Goal: Information Seeking & Learning: Find specific fact

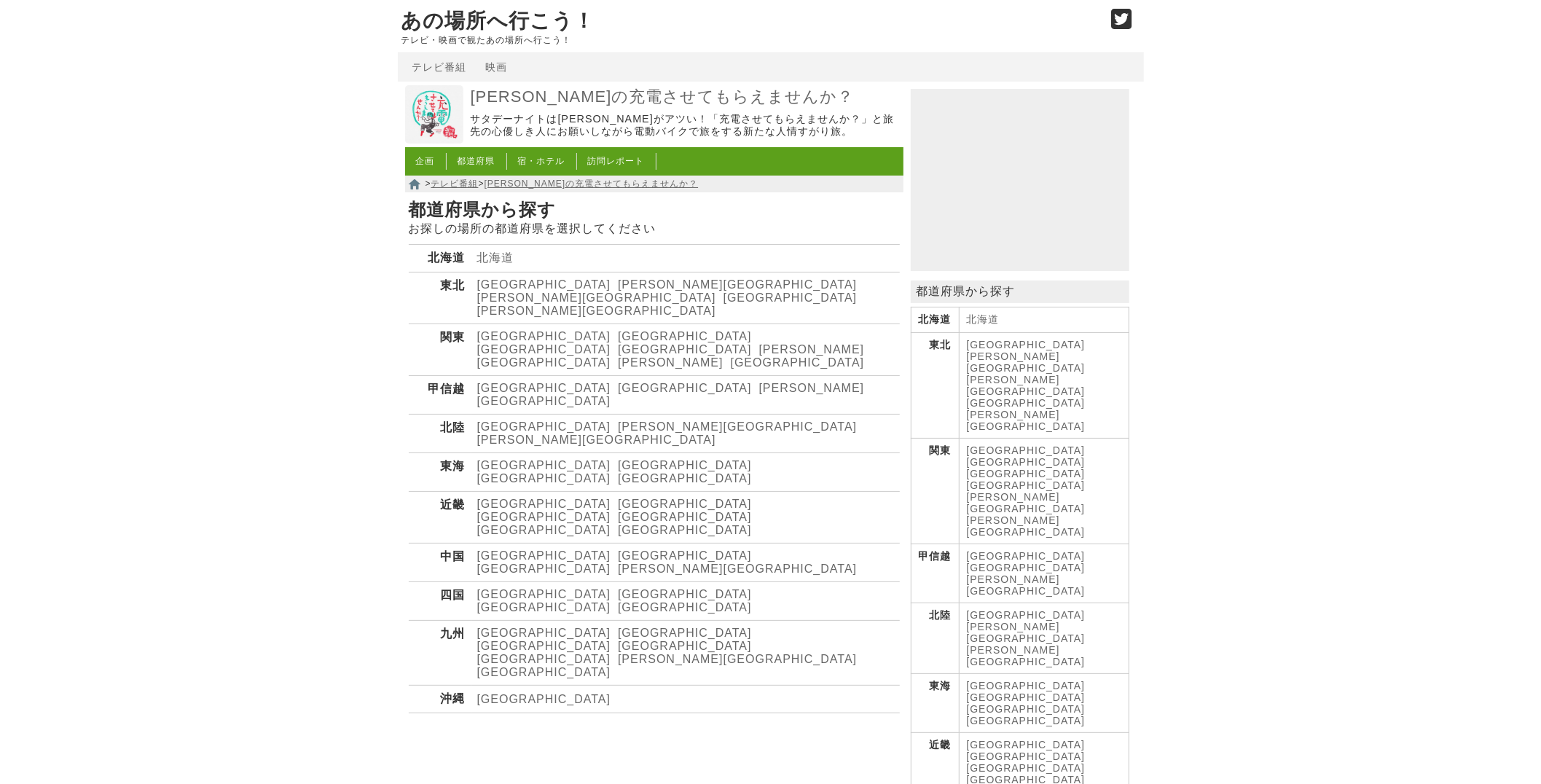
click at [503, 459] on link "[GEOGRAPHIC_DATA]" at bounding box center [544, 465] width 134 height 12
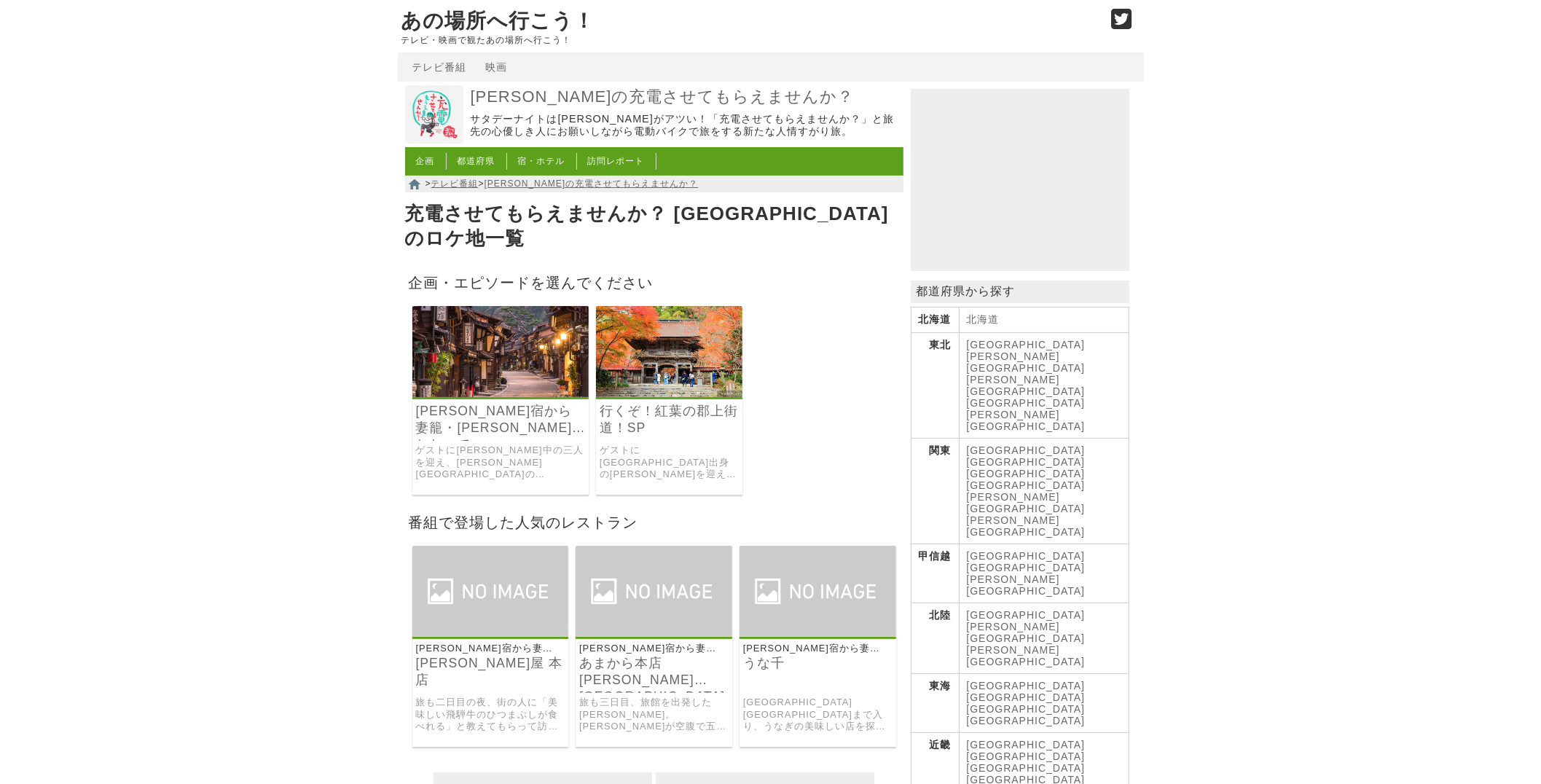
click at [492, 404] on link "[PERSON_NAME]宿から妻籠・[PERSON_NAME]とおって[GEOGRAPHIC_DATA]180キロ" at bounding box center [501, 420] width 170 height 34
click at [515, 340] on img at bounding box center [500, 351] width 177 height 91
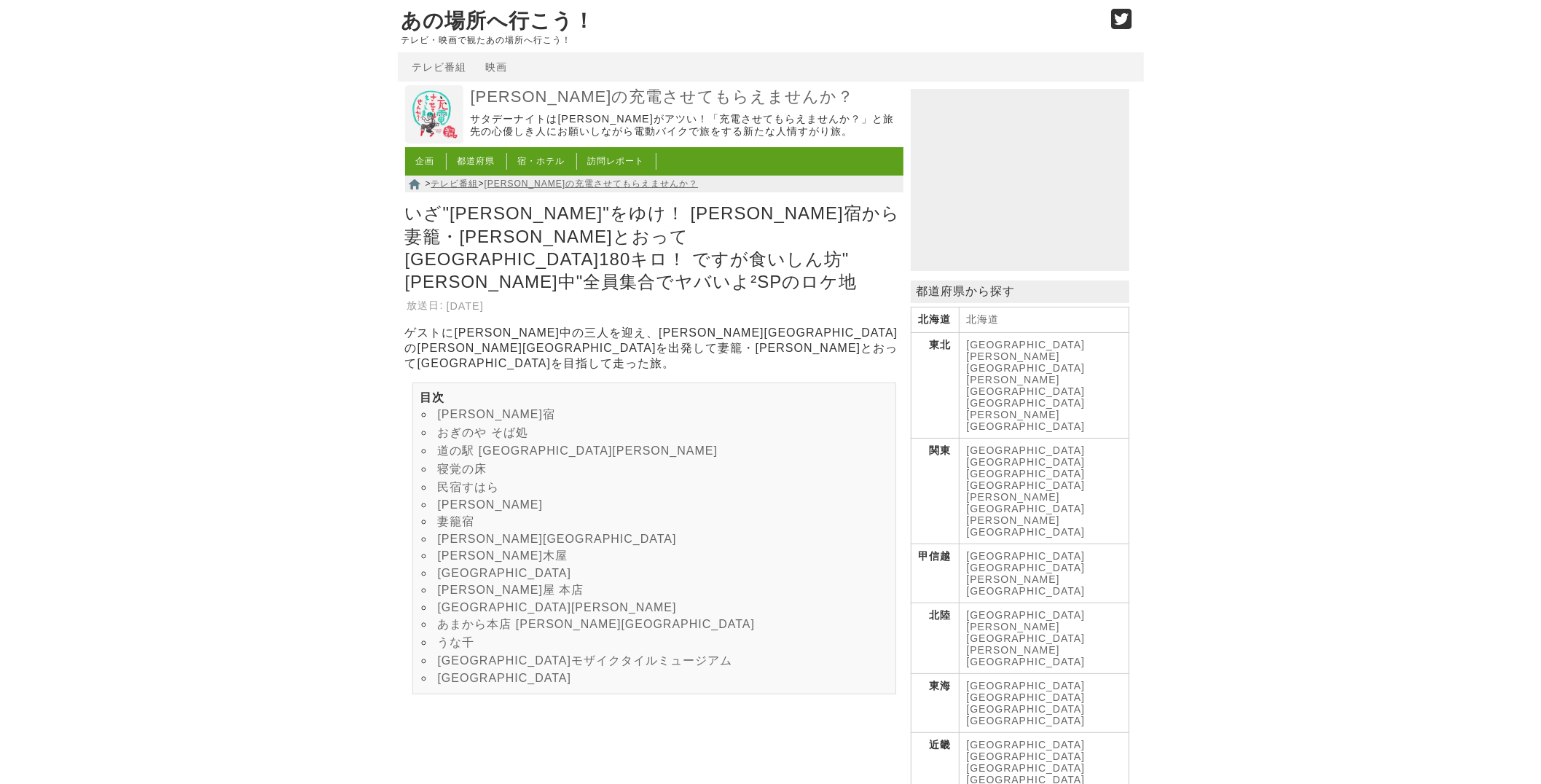
scroll to position [73, 0]
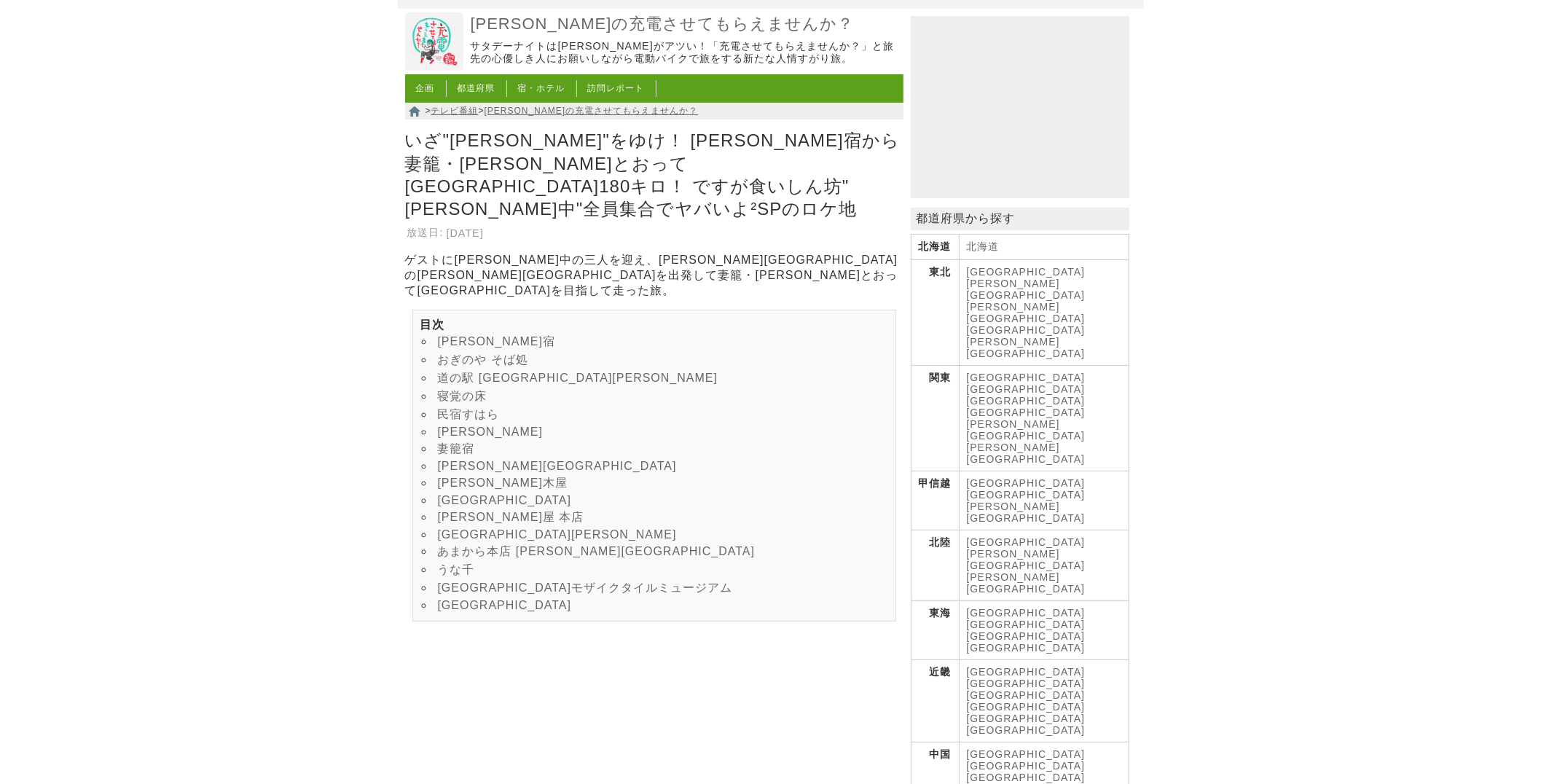
drag, startPoint x: 1477, startPoint y: 0, endPoint x: 1293, endPoint y: 568, distance: 596.5
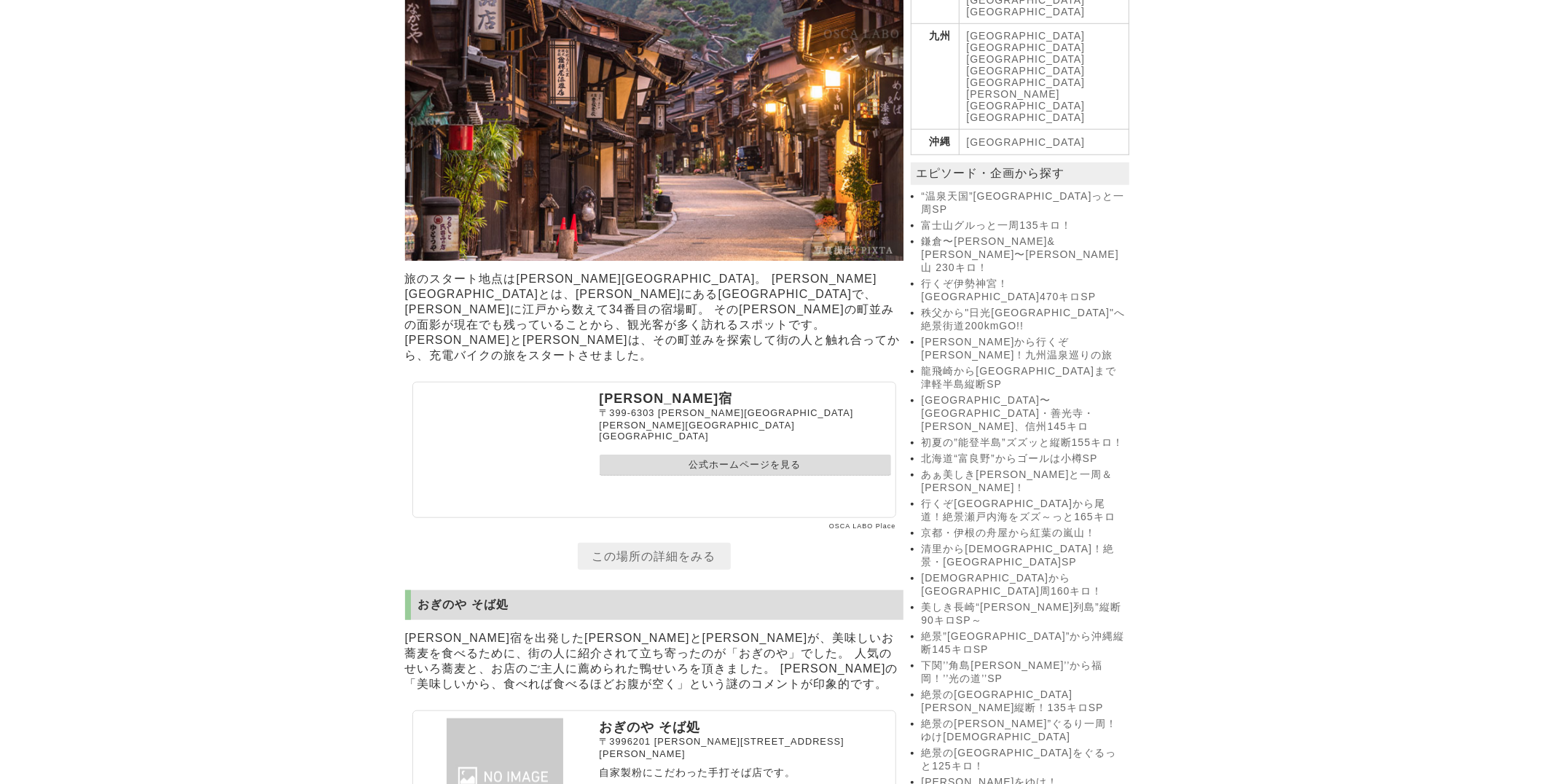
scroll to position [946, 0]
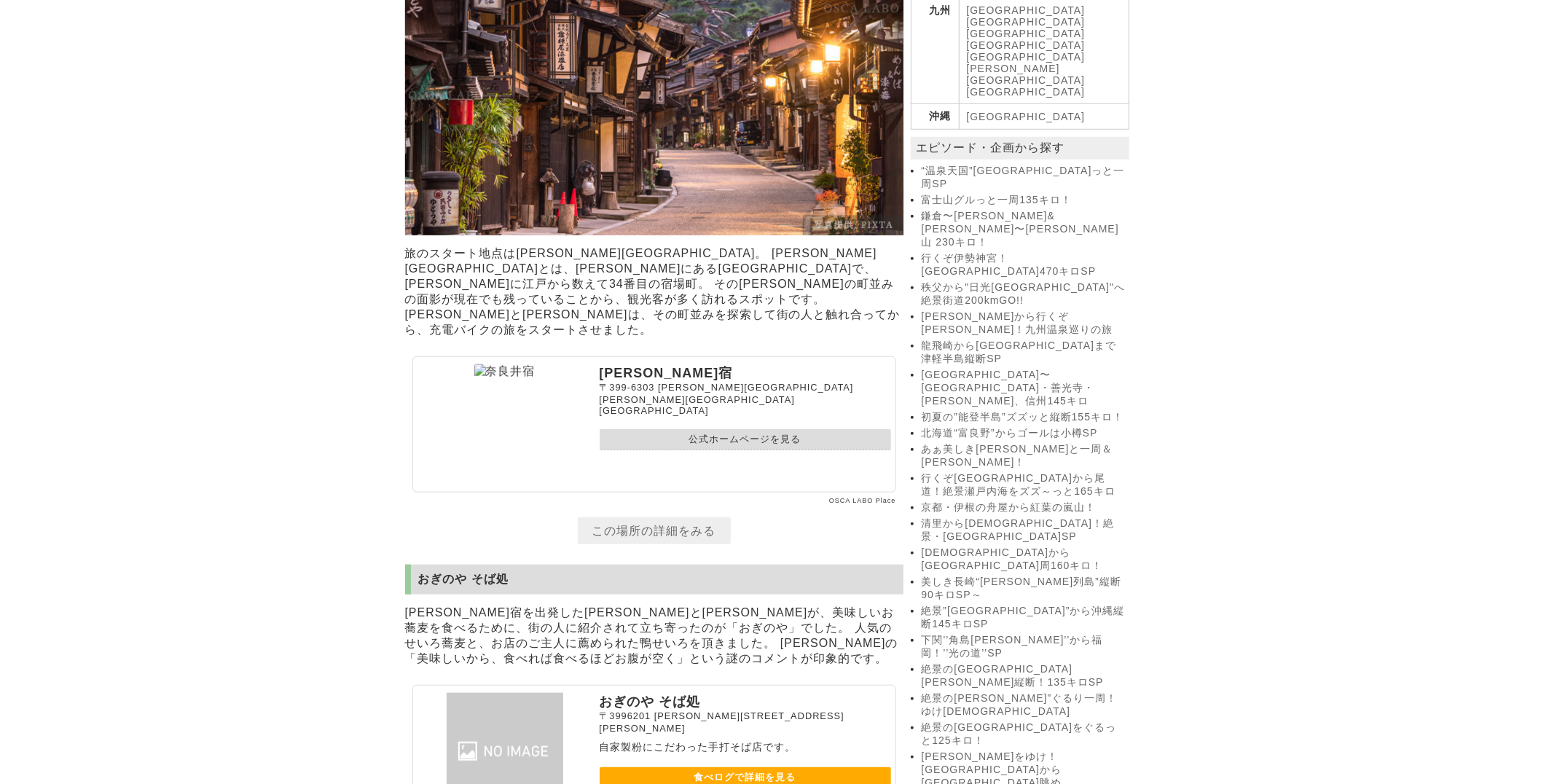
click at [661, 517] on link "この場所の詳細をみる" at bounding box center [654, 530] width 153 height 27
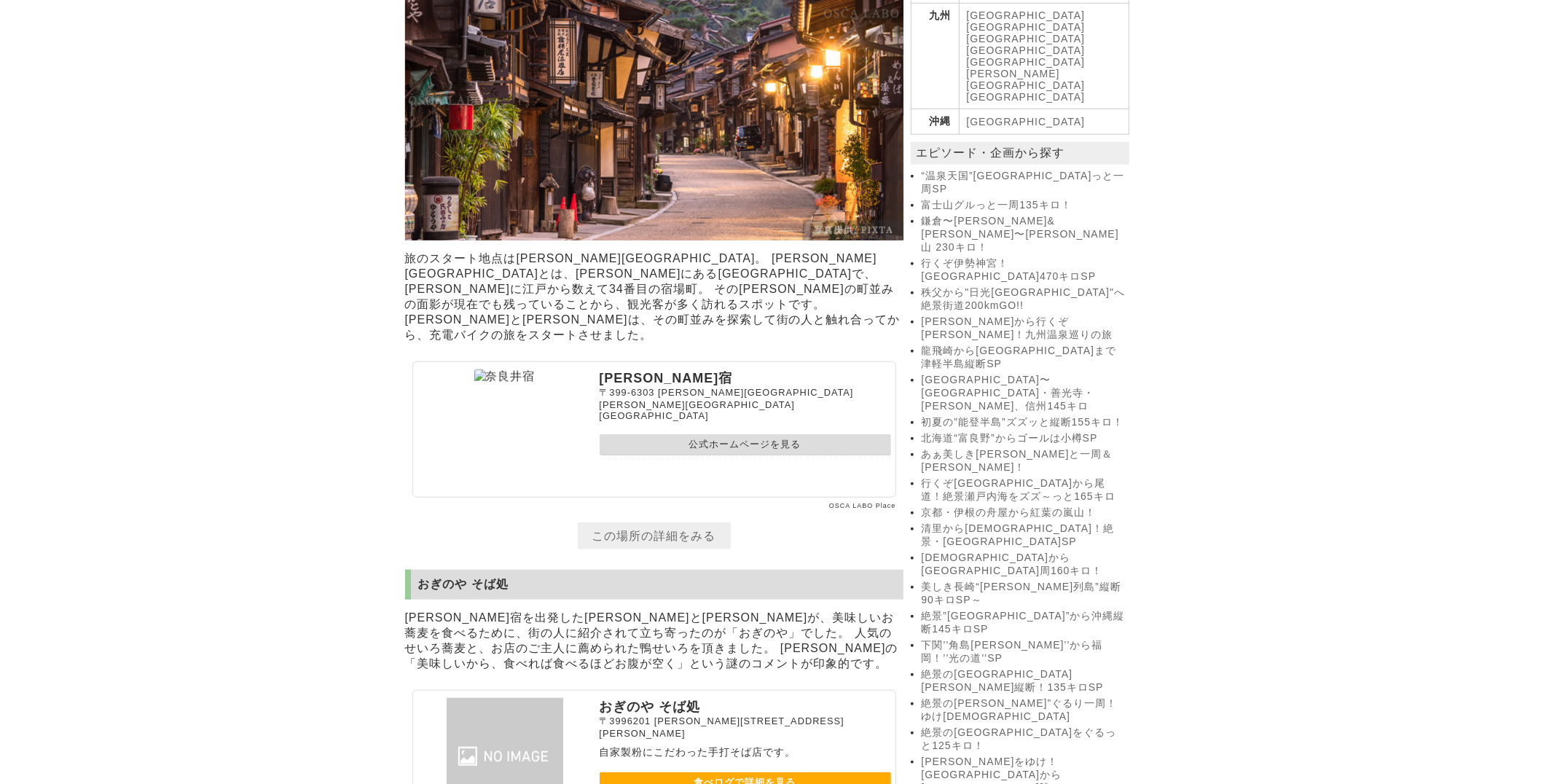
scroll to position [946, 0]
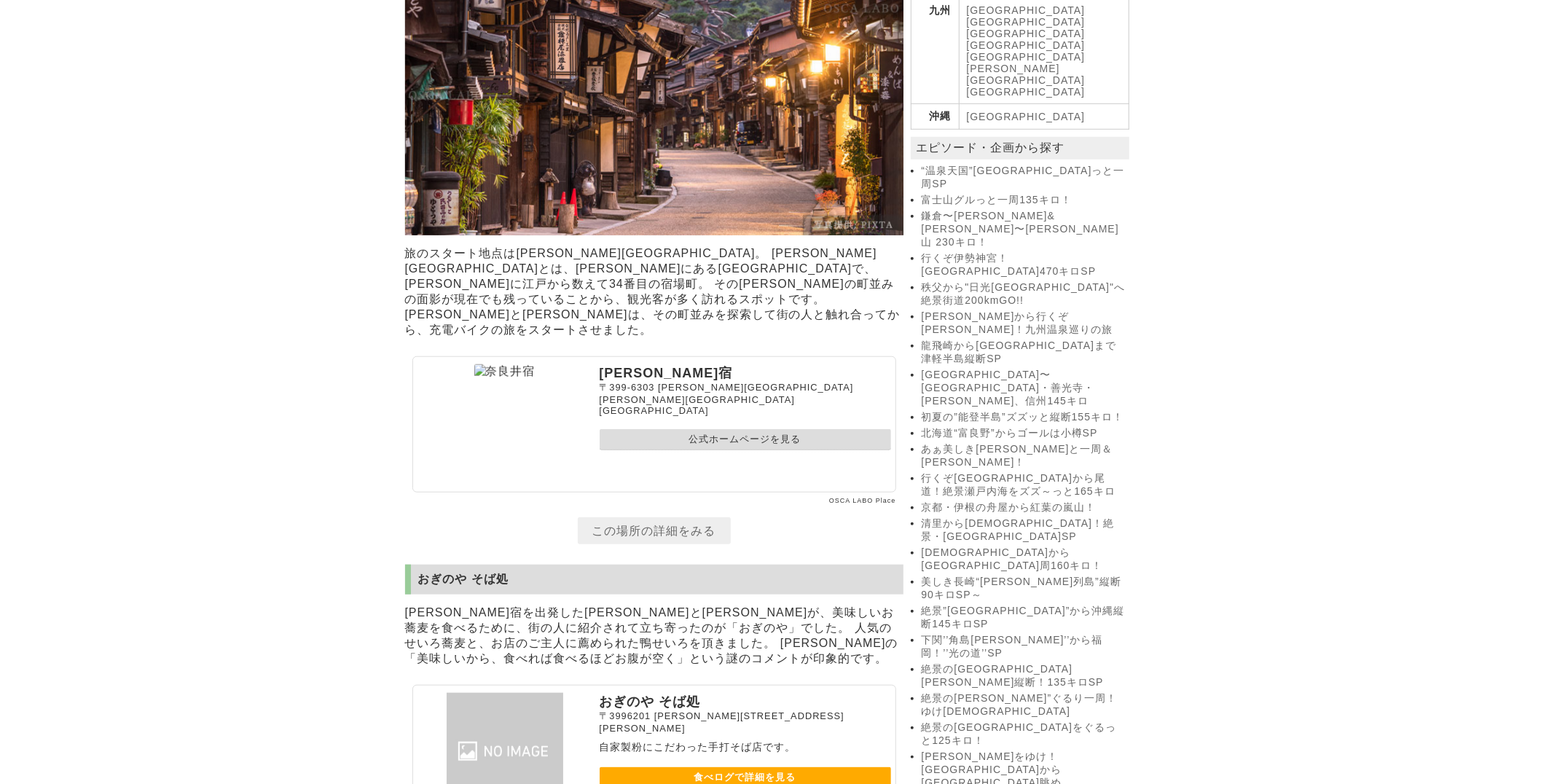
click at [691, 517] on link "この場所の詳細をみる" at bounding box center [654, 530] width 153 height 27
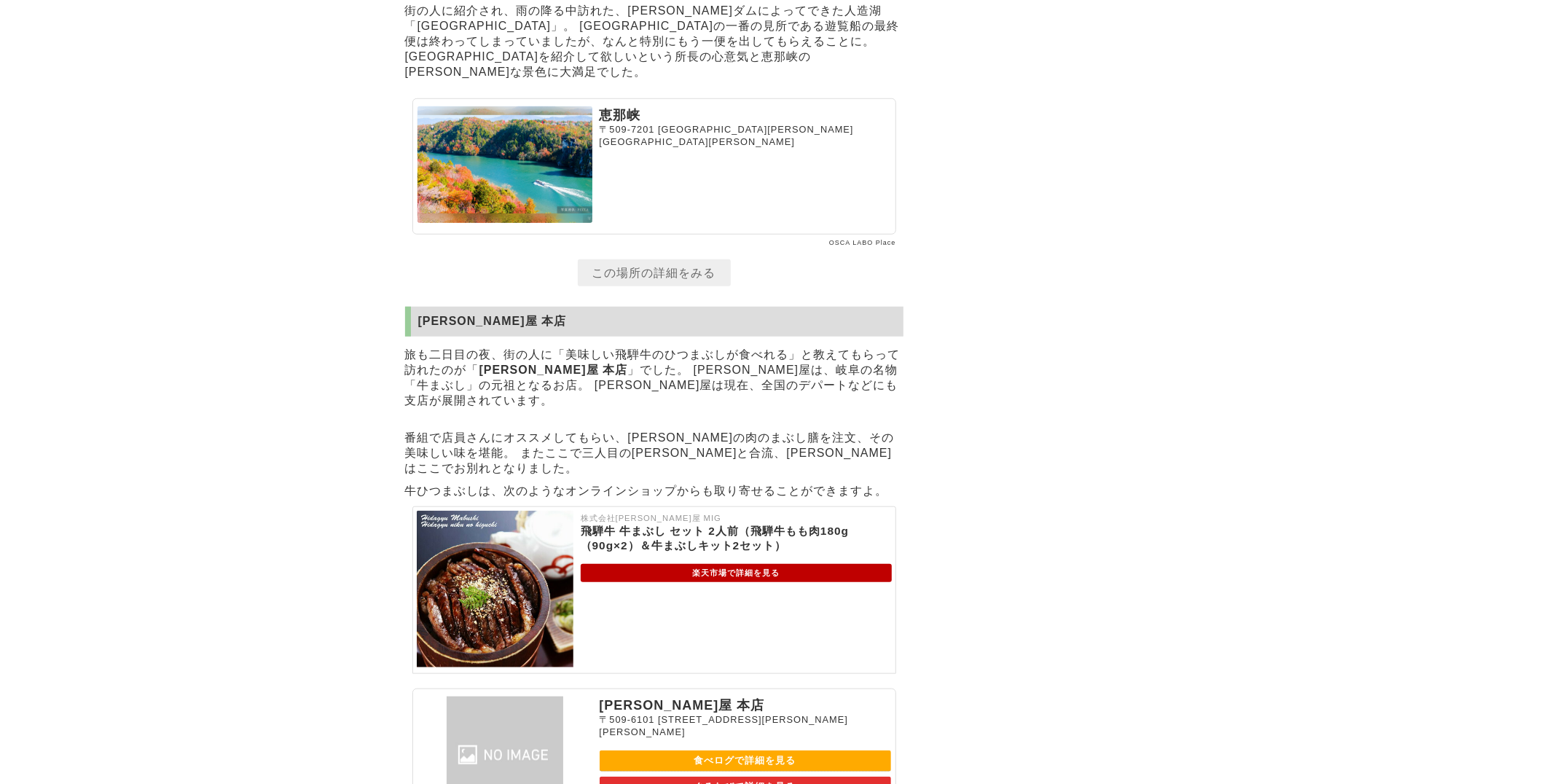
scroll to position [5470, 0]
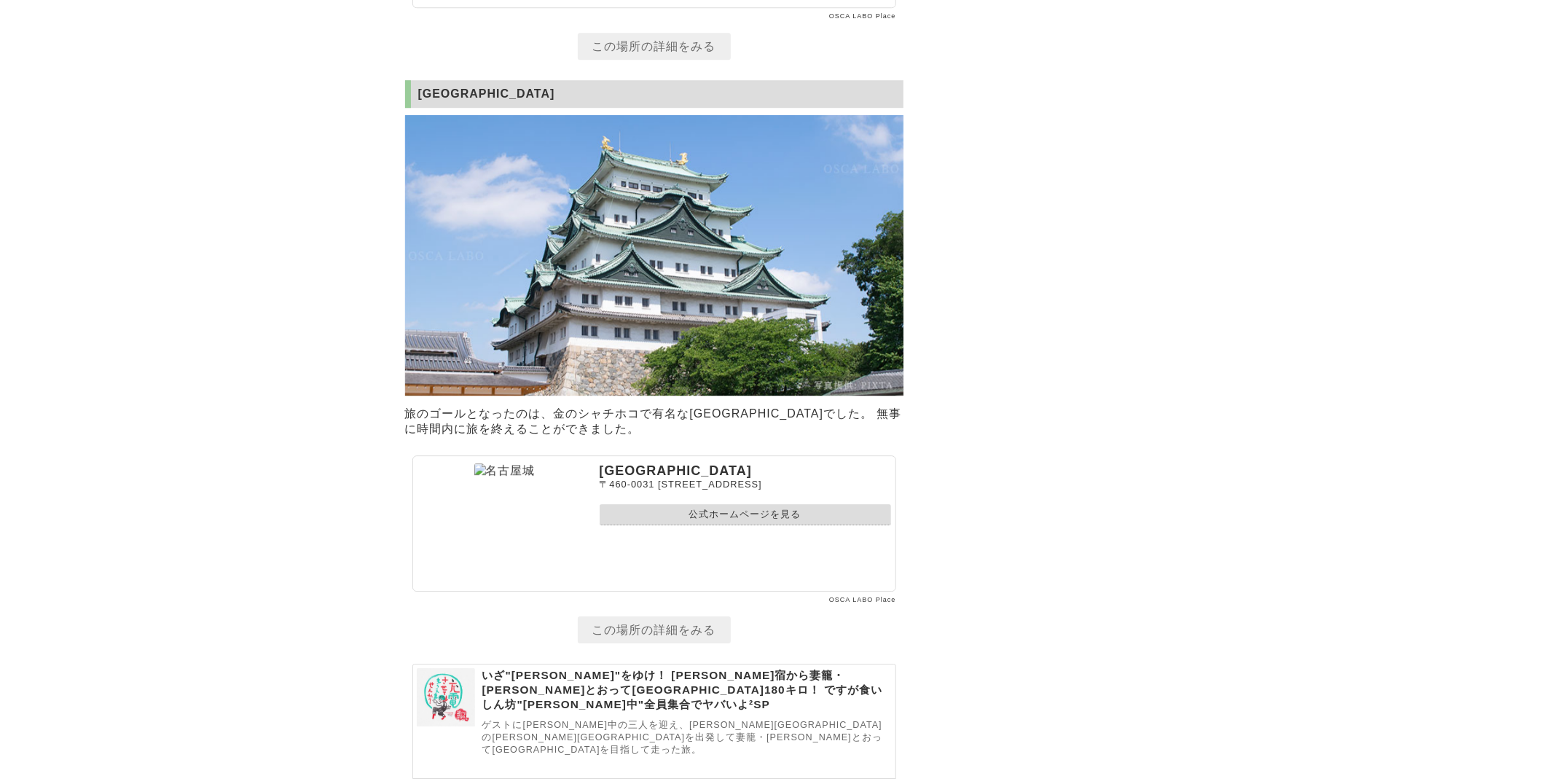
scroll to position [8107, 0]
